Goal: Communication & Community: Answer question/provide support

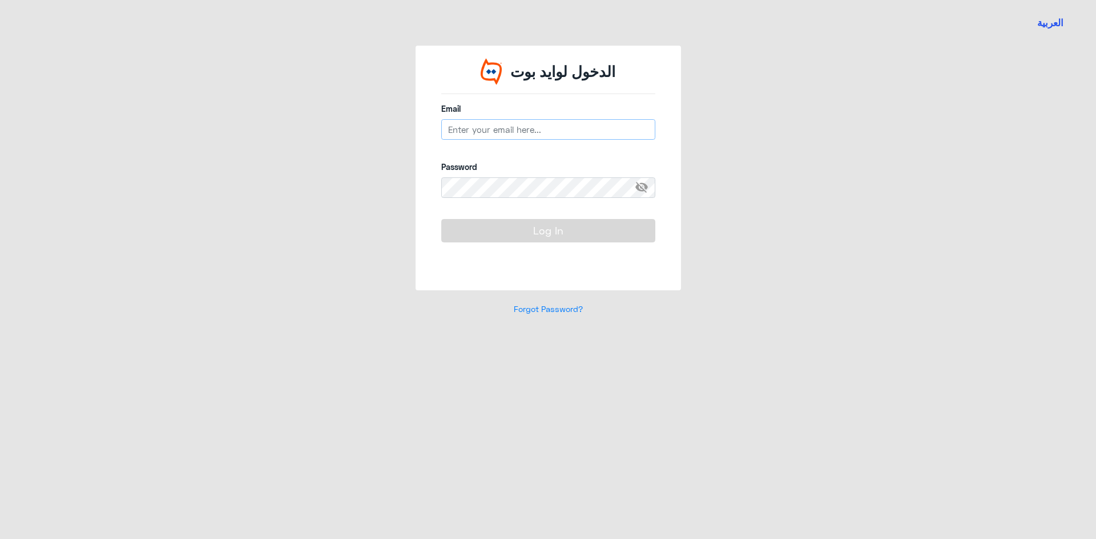
type input "[EMAIL_ADDRESS][DOMAIN_NAME]"
click at [640, 190] on span "visibility_off" at bounding box center [645, 187] width 21 height 21
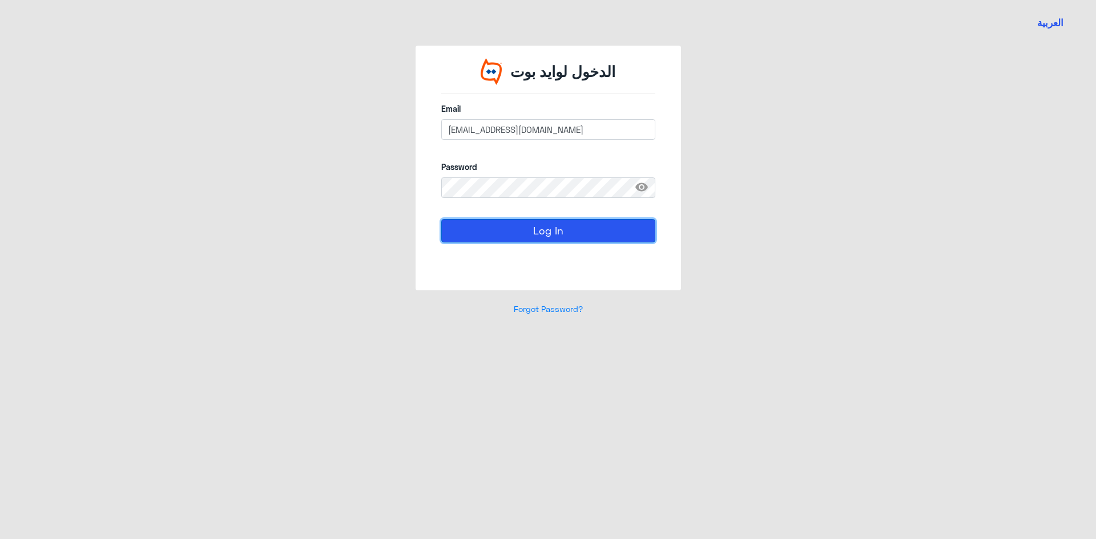
click at [571, 225] on button "Log In" at bounding box center [548, 230] width 214 height 23
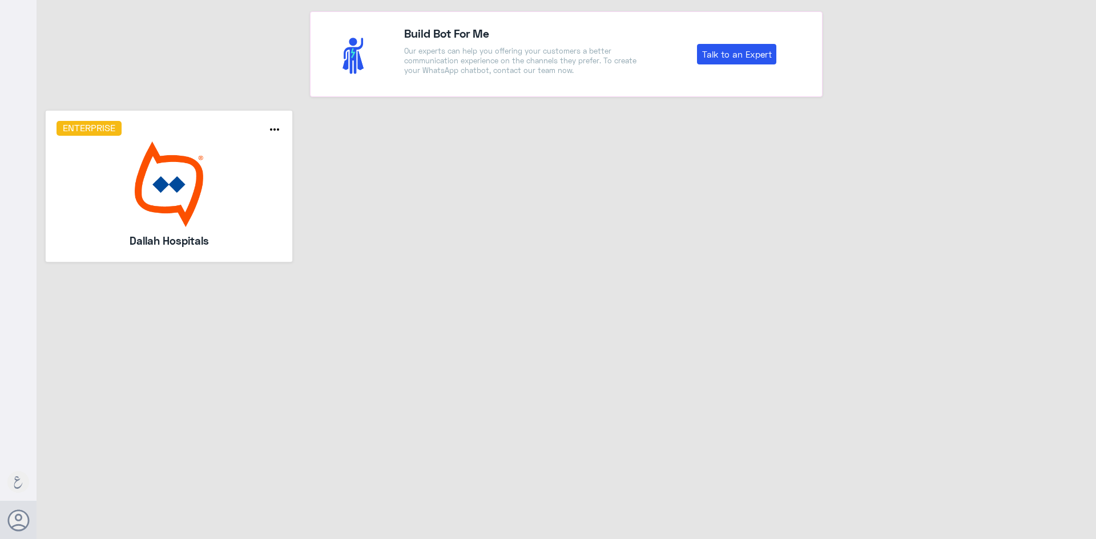
click at [199, 181] on img at bounding box center [169, 185] width 225 height 86
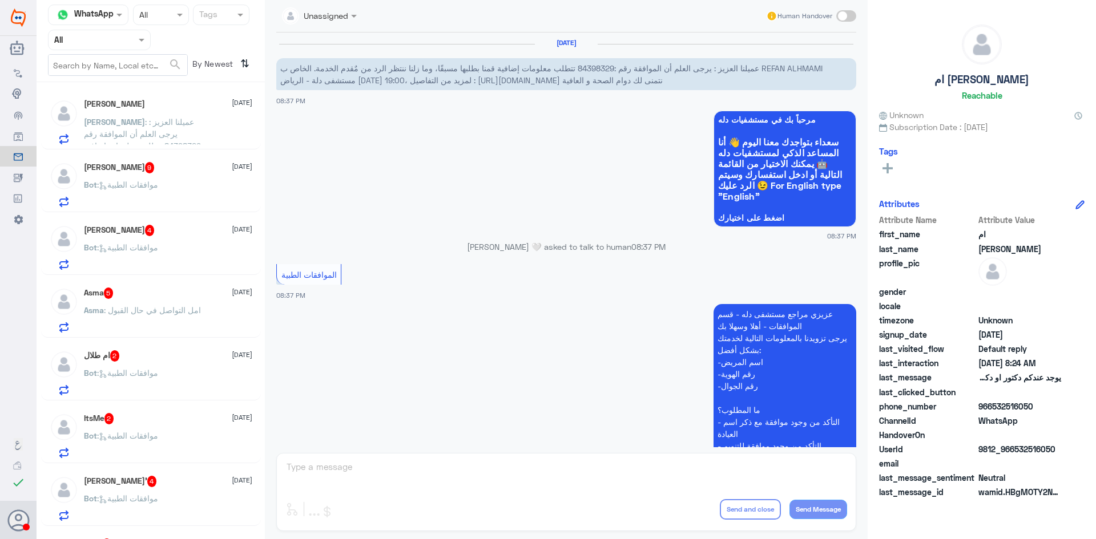
scroll to position [1180, 0]
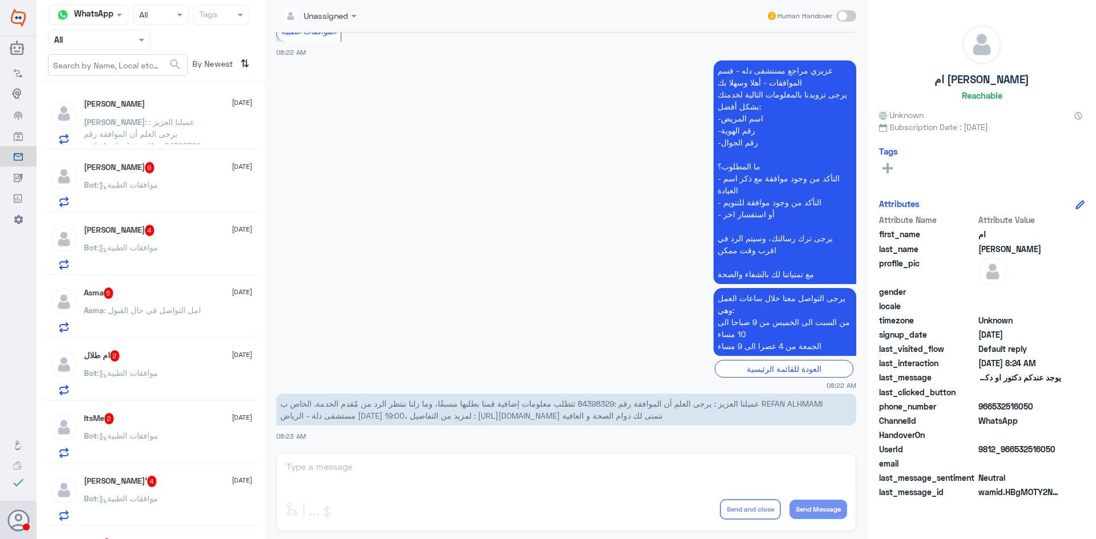
click at [166, 117] on span ": عميلنا العزيز : يرجى العلم أن الموافقة رقم :84398329 تتطلب معلومات إضافية قمن…" at bounding box center [144, 170] width 121 height 106
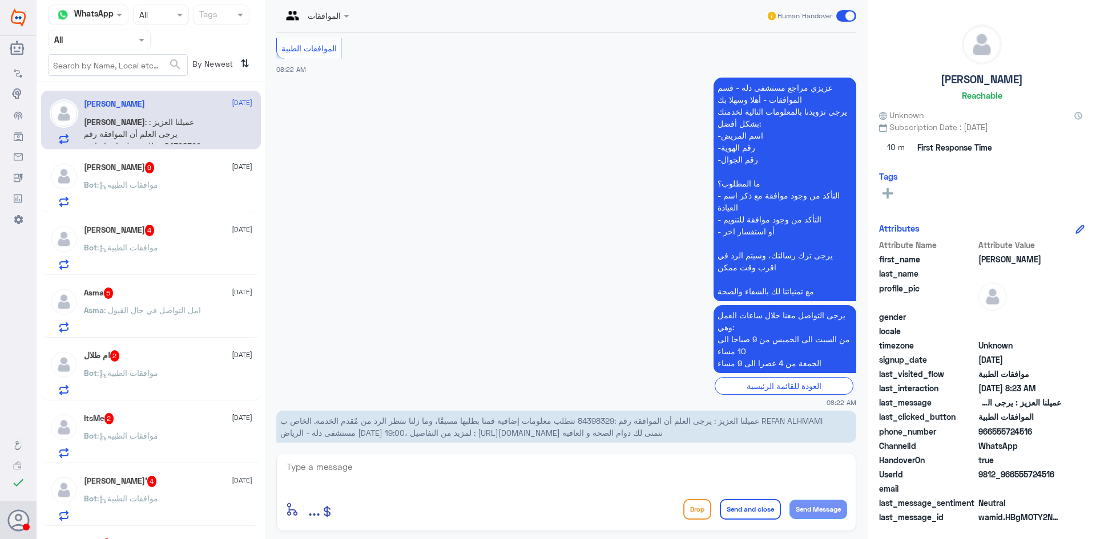
scroll to position [1180, 0]
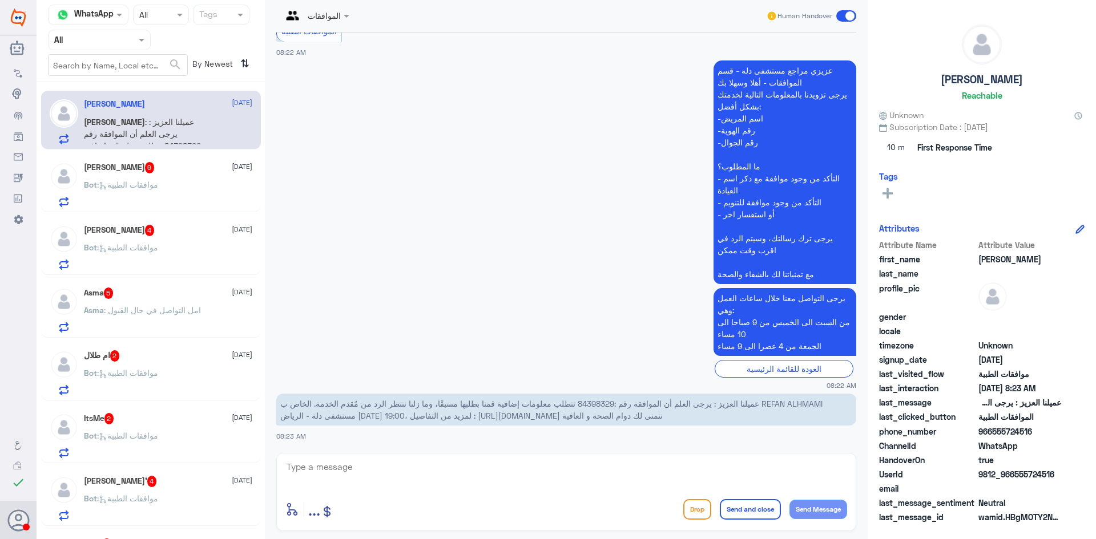
click at [305, 15] on input "text" at bounding box center [303, 15] width 42 height 13
click at [510, 174] on app-msgs-text "عزيزي مراجع مستشفى دله - قسم الموافقات - أهلا وسهلا بك يرجى تزويدنا بالمعلومات …" at bounding box center [566, 172] width 580 height 225
click at [98, 15] on div at bounding box center [88, 14] width 79 height 13
click at [210, 17] on input "text" at bounding box center [216, 15] width 34 height 13
drag, startPoint x: 449, startPoint y: 96, endPoint x: 412, endPoint y: 60, distance: 52.1
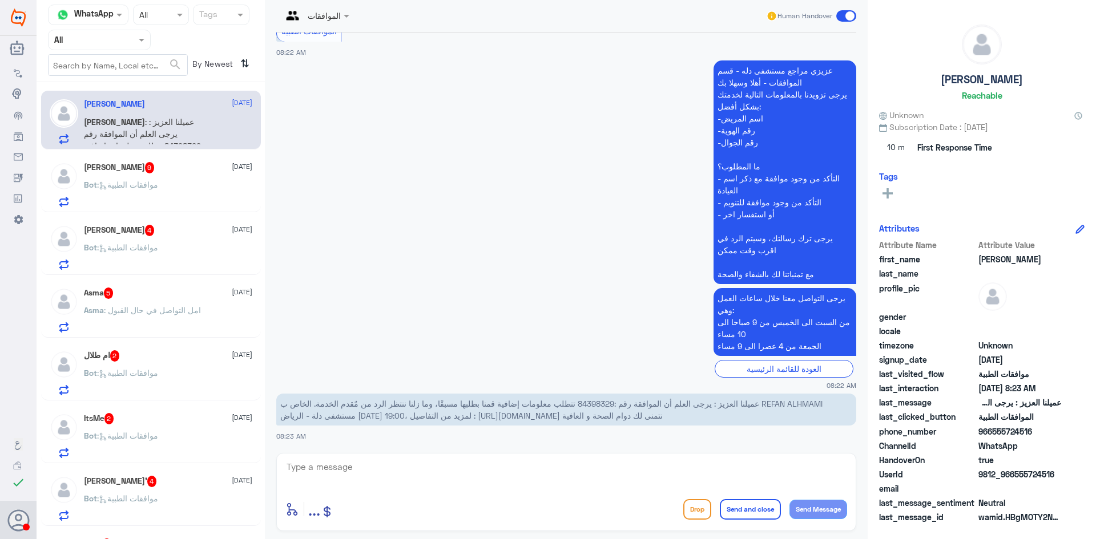
click at [449, 92] on app-msgs-text "عزيزي مراجع مستشفى دله - قسم الموافقات - أهلا وسهلا بك يرجى تزويدنا بالمعلومات …" at bounding box center [566, 172] width 580 height 225
click at [13, 21] on img at bounding box center [18, 18] width 15 height 18
